Goal: Task Accomplishment & Management: Manage account settings

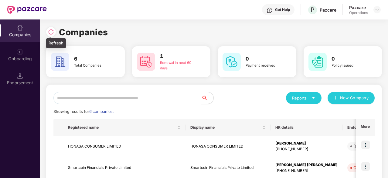
click at [53, 29] on img at bounding box center [51, 32] width 6 height 6
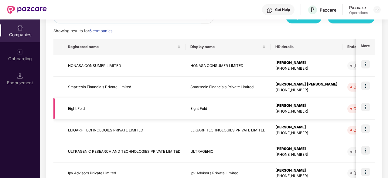
click at [366, 107] on img at bounding box center [366, 107] width 9 height 9
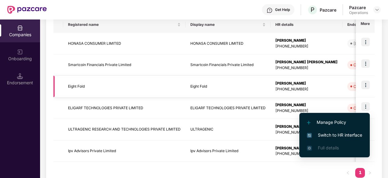
scroll to position [103, 0]
click at [366, 107] on img at bounding box center [366, 106] width 9 height 9
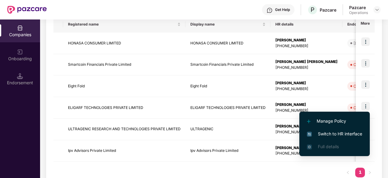
click at [323, 132] on span "Switch to HR interface" at bounding box center [334, 133] width 55 height 7
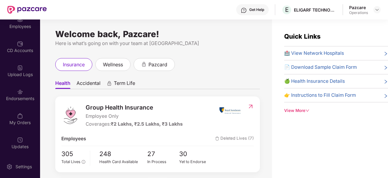
scroll to position [19, 0]
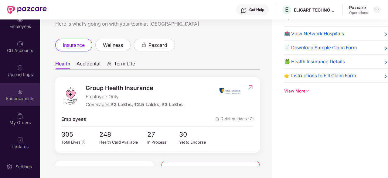
click at [19, 95] on img at bounding box center [20, 92] width 6 height 6
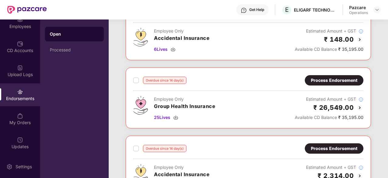
scroll to position [92, 0]
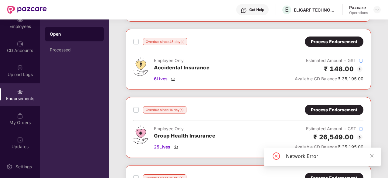
click at [342, 40] on div "Process Endorsement" at bounding box center [334, 41] width 47 height 7
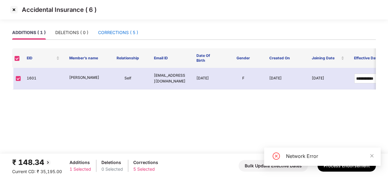
click at [128, 34] on div "CORRECTIONS ( 5 )" at bounding box center [118, 32] width 40 height 7
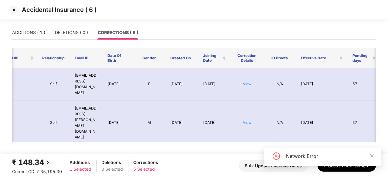
scroll to position [0, 83]
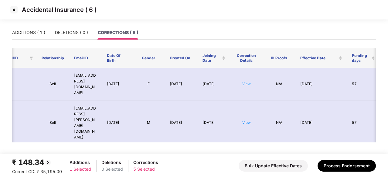
click at [248, 81] on link "View" at bounding box center [247, 83] width 9 height 5
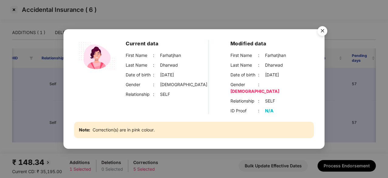
click at [324, 33] on img "Close" at bounding box center [322, 31] width 17 height 17
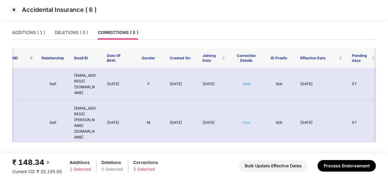
click at [245, 120] on link "View" at bounding box center [247, 122] width 9 height 5
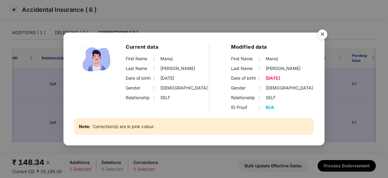
click at [324, 32] on img "Close" at bounding box center [322, 35] width 17 height 17
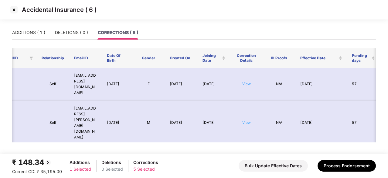
click at [245, 120] on link "View" at bounding box center [247, 122] width 9 height 5
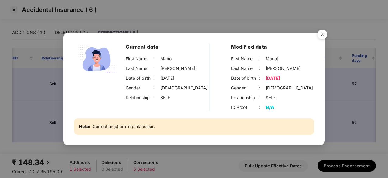
click at [319, 35] on img "Close" at bounding box center [322, 35] width 17 height 17
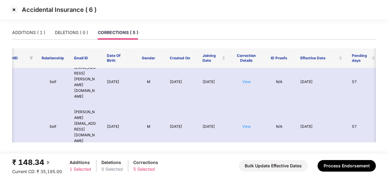
scroll to position [42, 83]
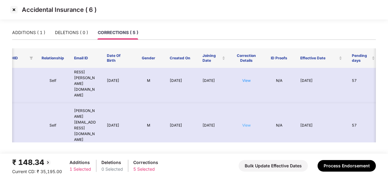
click at [249, 123] on link "View" at bounding box center [247, 125] width 9 height 5
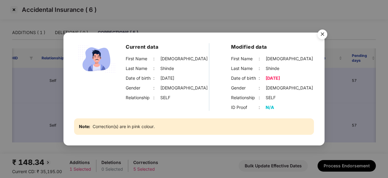
click at [320, 35] on img "Close" at bounding box center [322, 35] width 17 height 17
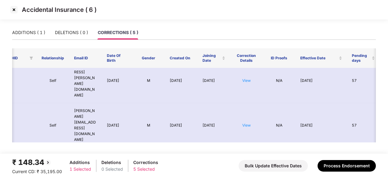
click at [246, 167] on link "View" at bounding box center [247, 169] width 9 height 5
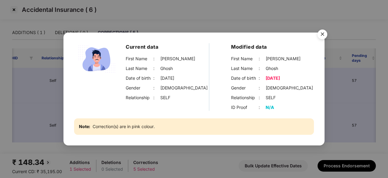
click at [323, 33] on img "Close" at bounding box center [322, 35] width 17 height 17
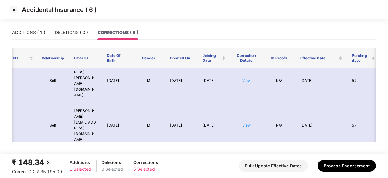
scroll to position [61, 83]
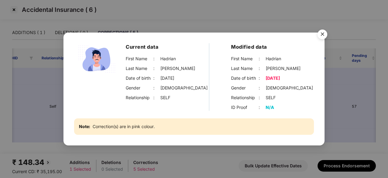
click at [320, 39] on img "Close" at bounding box center [322, 35] width 17 height 17
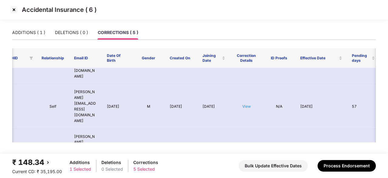
click at [13, 10] on img at bounding box center [14, 10] width 10 height 10
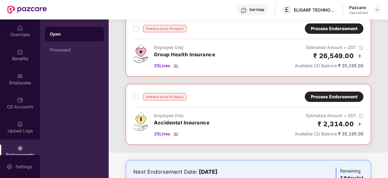
scroll to position [174, 0]
click at [344, 98] on div "Process Endorsement" at bounding box center [334, 96] width 47 height 7
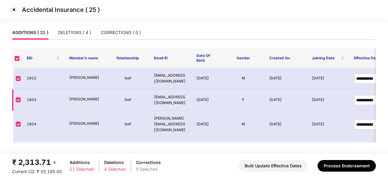
click at [89, 100] on p "[PERSON_NAME]" at bounding box center [85, 99] width 33 height 6
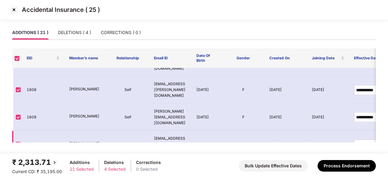
scroll to position [152, 0]
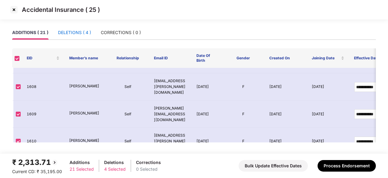
click at [85, 34] on div "DELETIONS ( 4 )" at bounding box center [74, 32] width 33 height 7
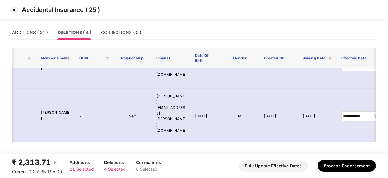
scroll to position [0, 0]
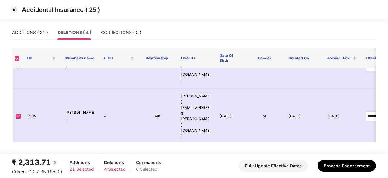
click at [114, 64] on th "UHID" at bounding box center [118, 57] width 39 height 19
click at [24, 36] on div "ADDITIONS ( 21 )" at bounding box center [30, 33] width 36 height 14
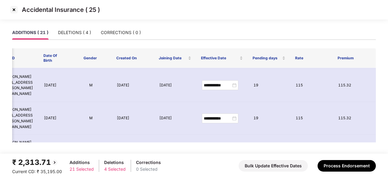
scroll to position [312, 153]
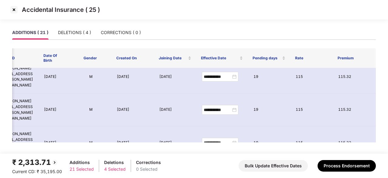
click at [12, 12] on img at bounding box center [14, 10] width 10 height 10
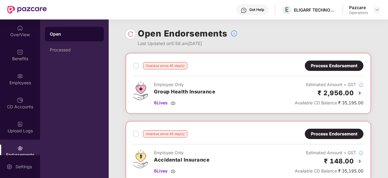
scroll to position [56, 0]
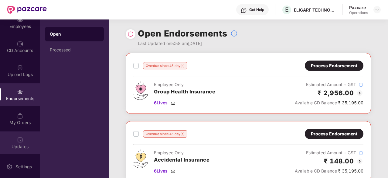
click at [23, 145] on div "Updates" at bounding box center [20, 146] width 40 height 6
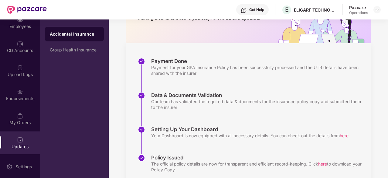
scroll to position [82, 0]
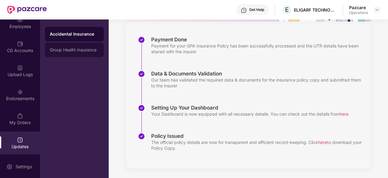
click at [64, 48] on div "Group Health Insurance" at bounding box center [74, 49] width 49 height 5
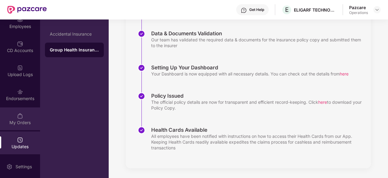
click at [17, 122] on div "My Orders" at bounding box center [20, 122] width 40 height 6
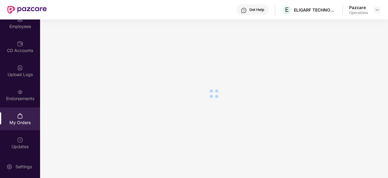
scroll to position [83, 0]
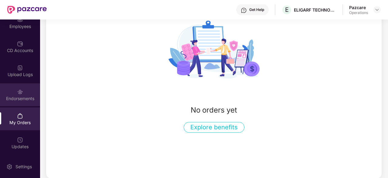
click at [12, 96] on div "Endorsements" at bounding box center [20, 98] width 40 height 6
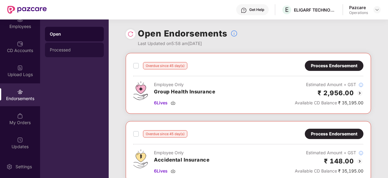
click at [80, 54] on div "Processed" at bounding box center [74, 50] width 59 height 15
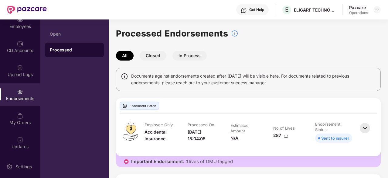
click at [150, 58] on button "Closed" at bounding box center [153, 56] width 27 height 10
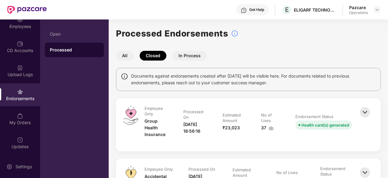
click at [190, 56] on button "In Process" at bounding box center [190, 56] width 34 height 10
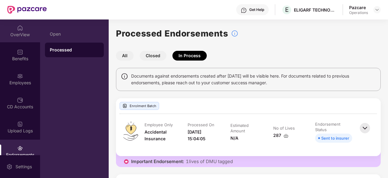
click at [27, 29] on div "OverView" at bounding box center [20, 30] width 40 height 23
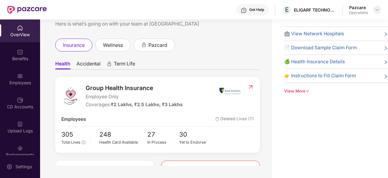
click at [377, 11] on img at bounding box center [377, 9] width 5 height 5
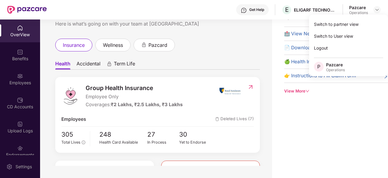
click at [243, 31] on div "Welcome back, Pazcare! Here is what’s going on with your team at Pazcare insura…" at bounding box center [156, 83] width 232 height 166
